Goal: Find contact information: Find contact information

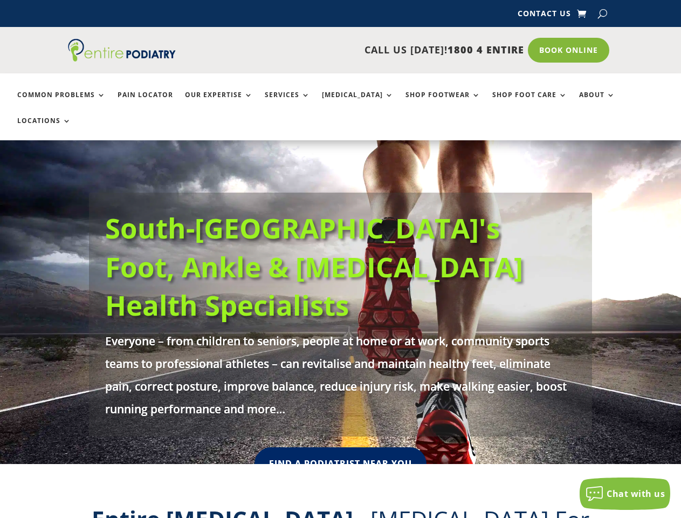
click at [340, 276] on h1 "South-East Queensland's Foot, Ankle & Lower Leg Health Specialists" at bounding box center [340, 269] width 471 height 121
click at [626, 493] on span "Chat with us" at bounding box center [636, 494] width 58 height 12
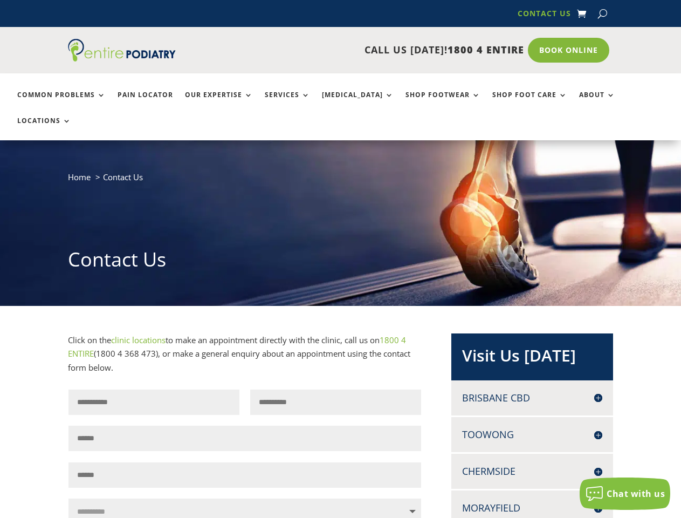
click at [340, 259] on div "Home Contact Us Contact Us" at bounding box center [340, 223] width 681 height 166
click at [626, 493] on span "Chat with us" at bounding box center [636, 494] width 58 height 12
